Goal: Transaction & Acquisition: Purchase product/service

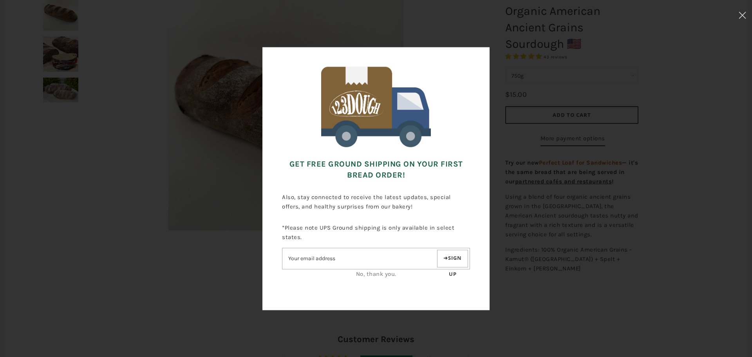
click at [375, 274] on link "No, thank you." at bounding box center [376, 273] width 40 height 7
click at [384, 278] on div "No, thank you." at bounding box center [376, 273] width 188 height 9
click at [375, 270] on link "No, thank you." at bounding box center [376, 273] width 40 height 7
click at [549, 300] on div "Get FREE Ground Shipping on Your First Bread Order! Also, stay connected to rec…" at bounding box center [375, 178] width 673 height 278
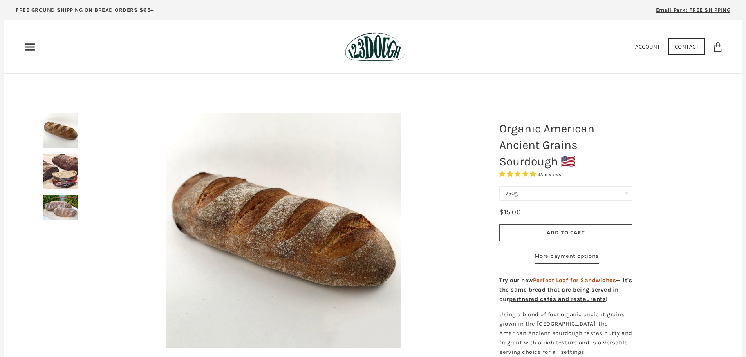
click at [69, 180] on img at bounding box center [60, 171] width 35 height 35
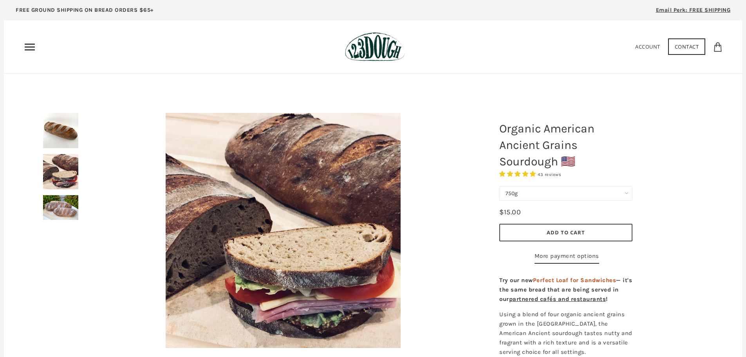
click at [65, 206] on img at bounding box center [60, 207] width 35 height 25
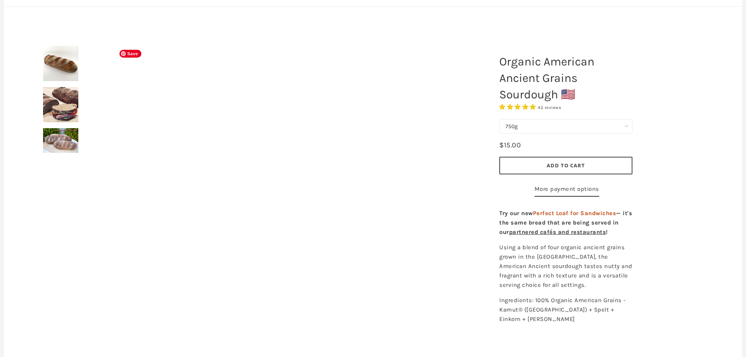
scroll to position [78, 0]
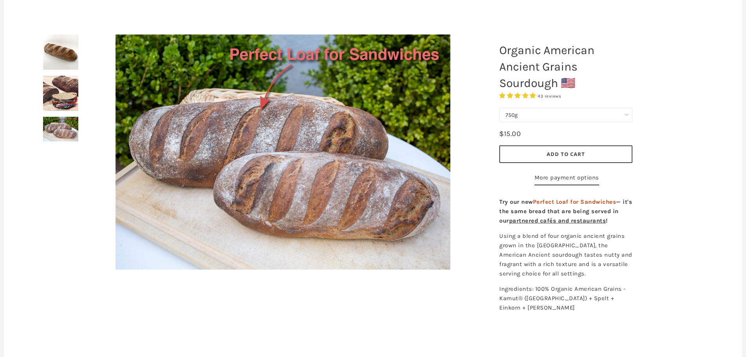
click at [625, 109] on select "750g Perfect Loaf for Sandwiches (Whole, 1500g) Perfect Loaf for Sandwiches (Ha…" at bounding box center [565, 115] width 133 height 14
select select "Perfect Loaf for Sandwiches (Whole, 1500g)"
click at [499, 108] on select "750g Perfect Loaf for Sandwiches (Whole, 1500g) Perfect Loaf for Sandwiches (Ha…" at bounding box center [565, 115] width 133 height 14
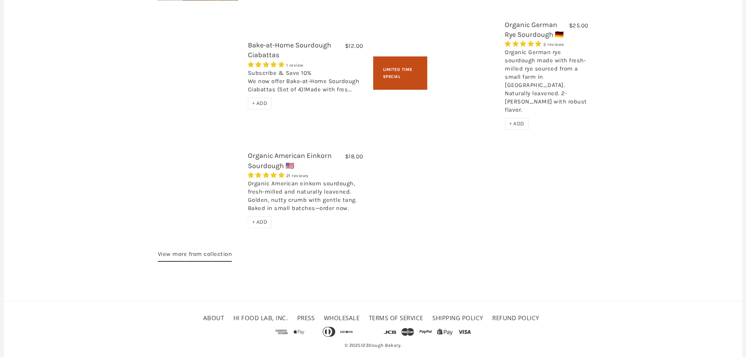
scroll to position [1135, 0]
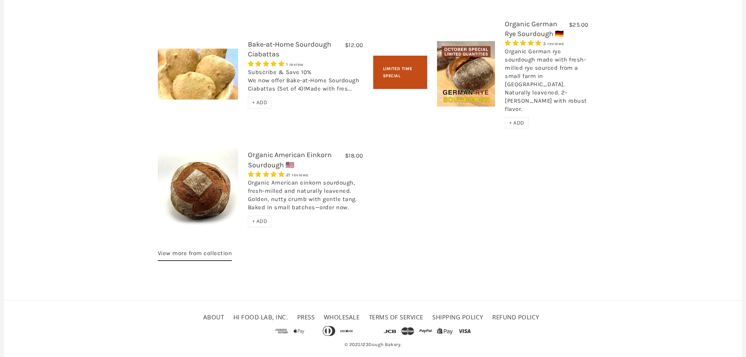
click at [262, 162] on link "Organic American Einkorn Sourdough 🇺🇸" at bounding box center [290, 159] width 84 height 18
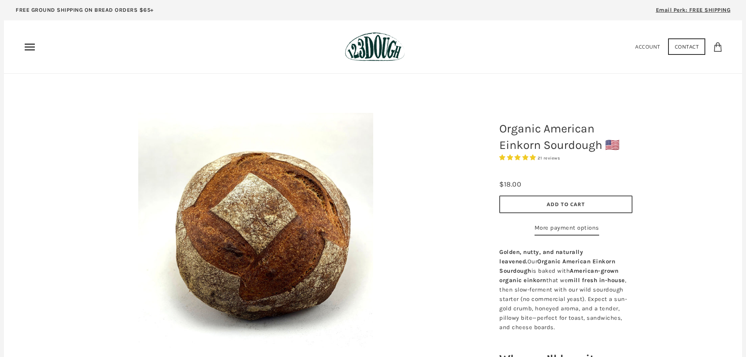
click at [25, 44] on use "Primary" at bounding box center [30, 46] width 10 height 7
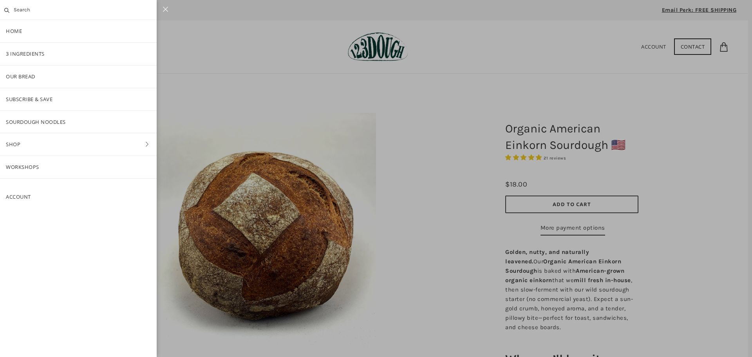
click at [362, 123] on div at bounding box center [376, 178] width 752 height 357
